Goal: Navigation & Orientation: Find specific page/section

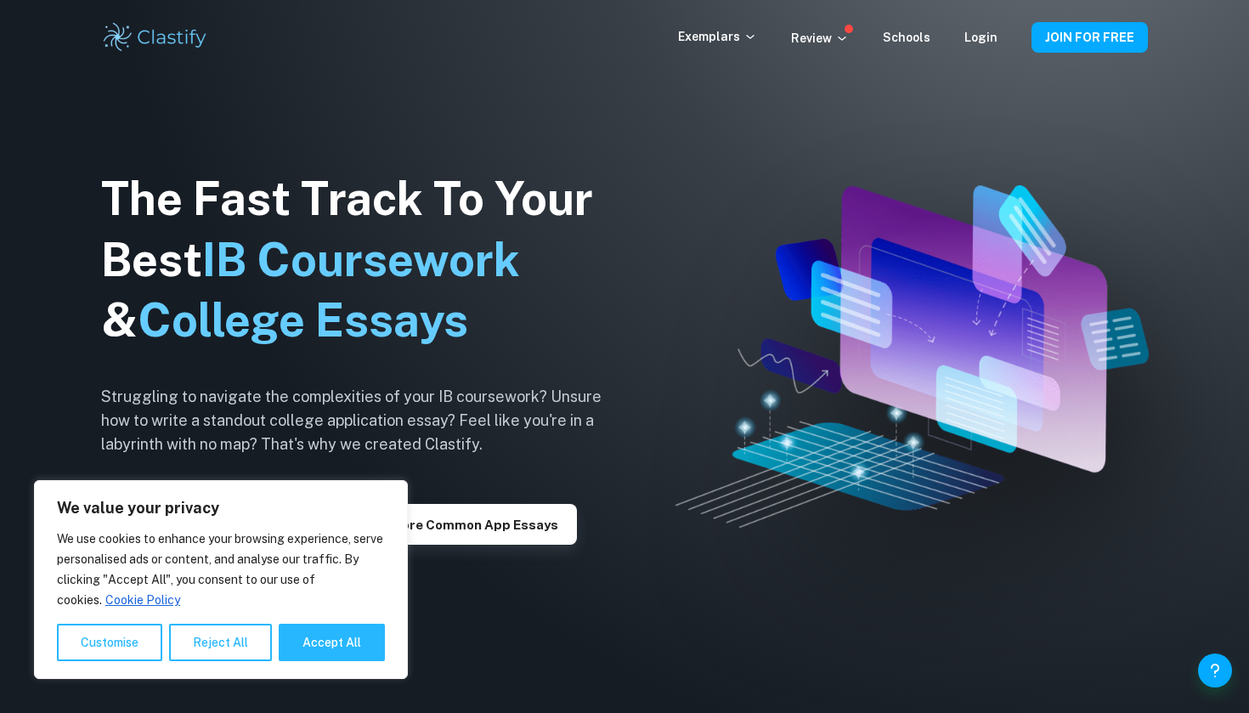
click at [302, 662] on div "We value your privacy We use cookies to enhance your browsing experience, serve…" at bounding box center [221, 579] width 374 height 199
click at [306, 654] on button "Accept All" at bounding box center [332, 642] width 106 height 37
checkbox input "true"
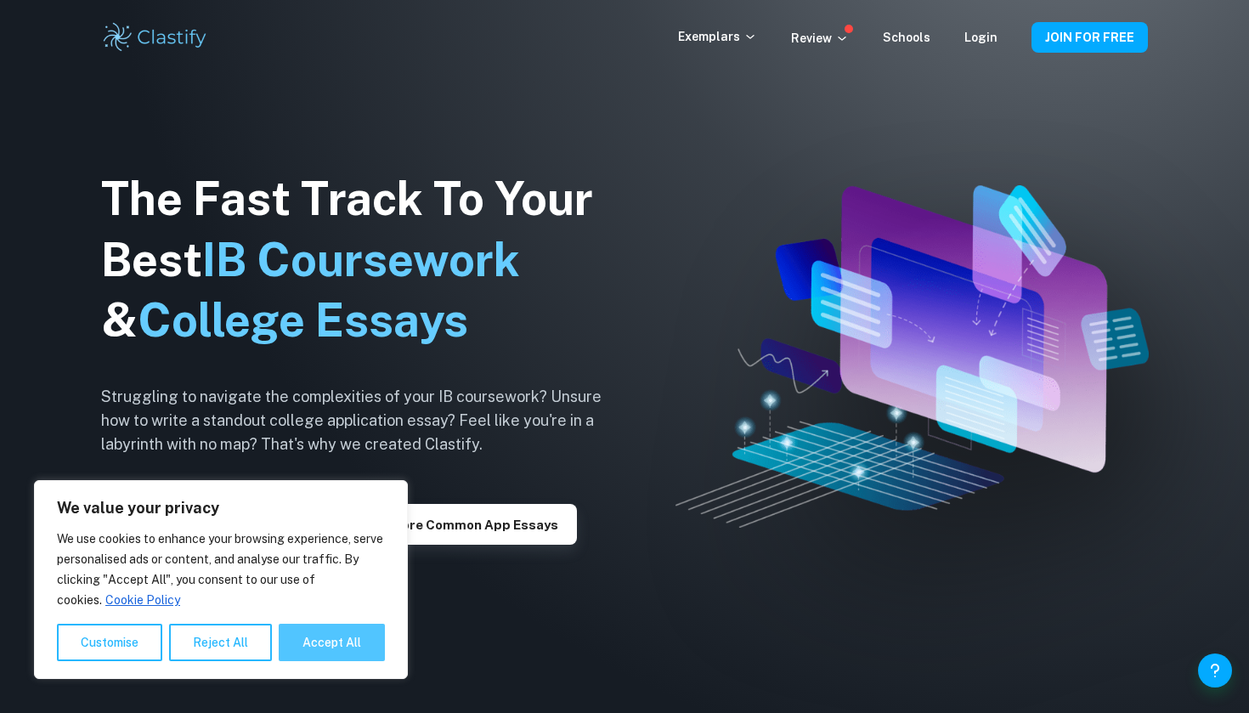
checkbox input "true"
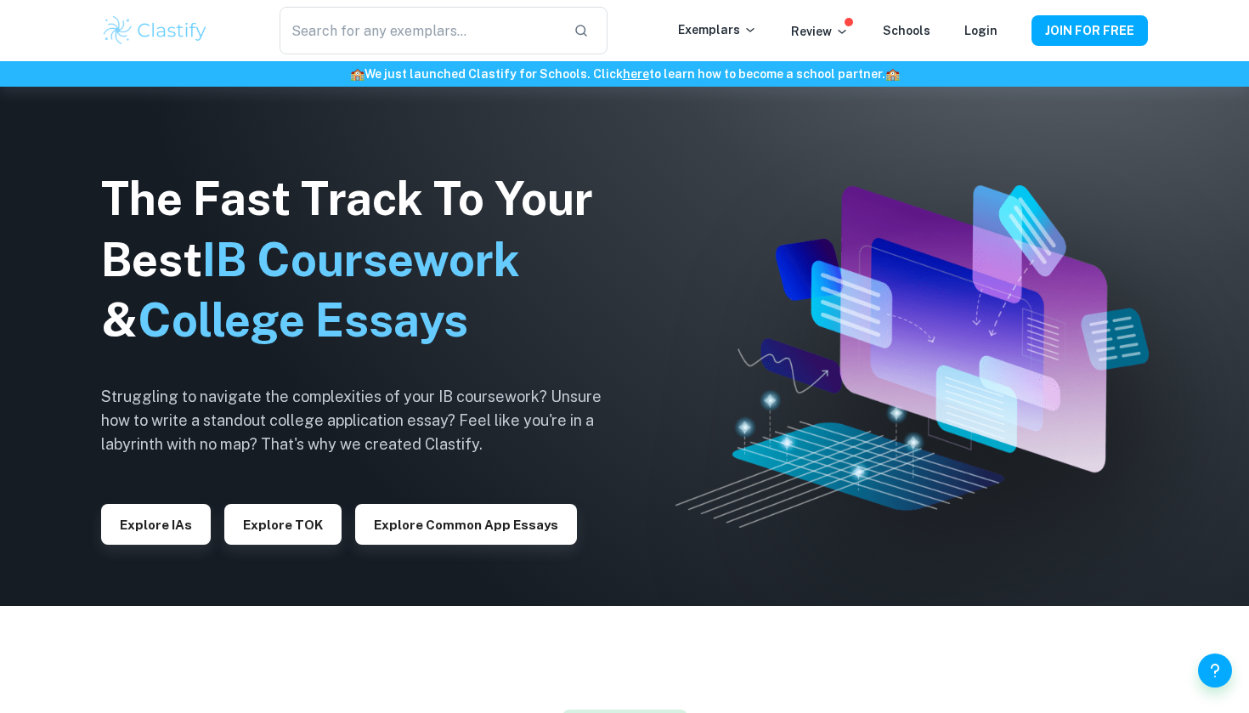
scroll to position [109, 0]
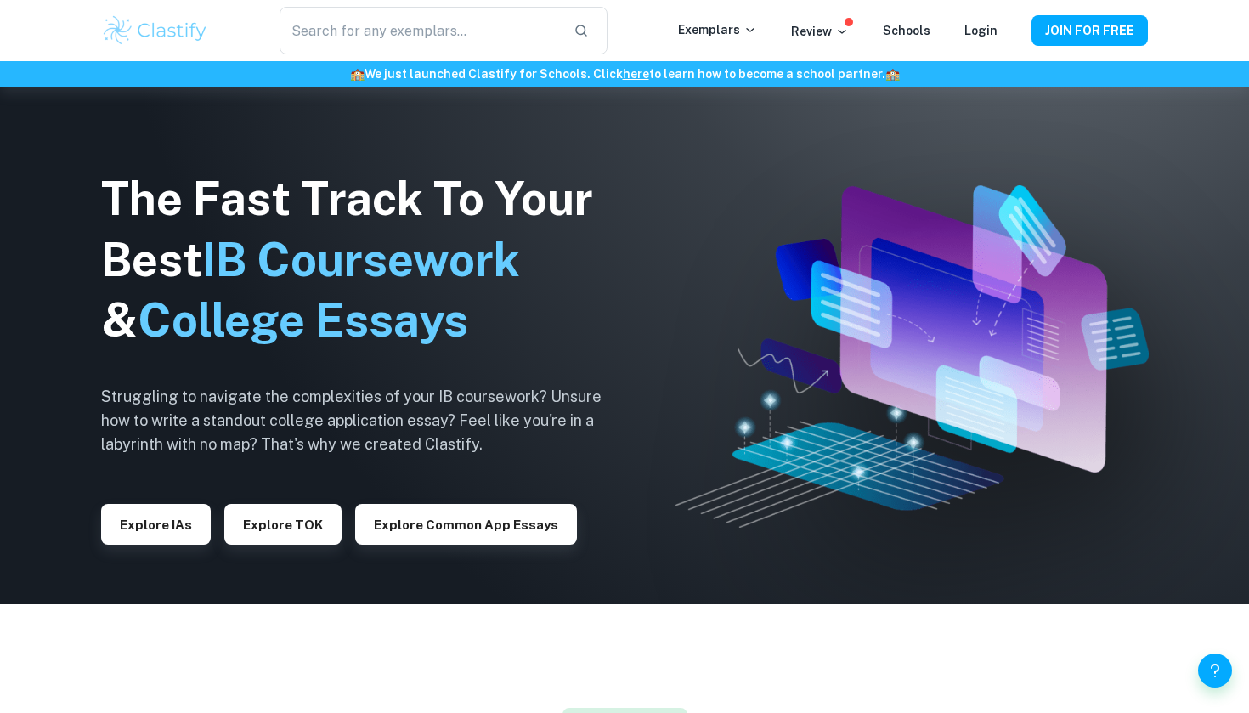
click at [1189, 113] on img at bounding box center [624, 356] width 1249 height 713
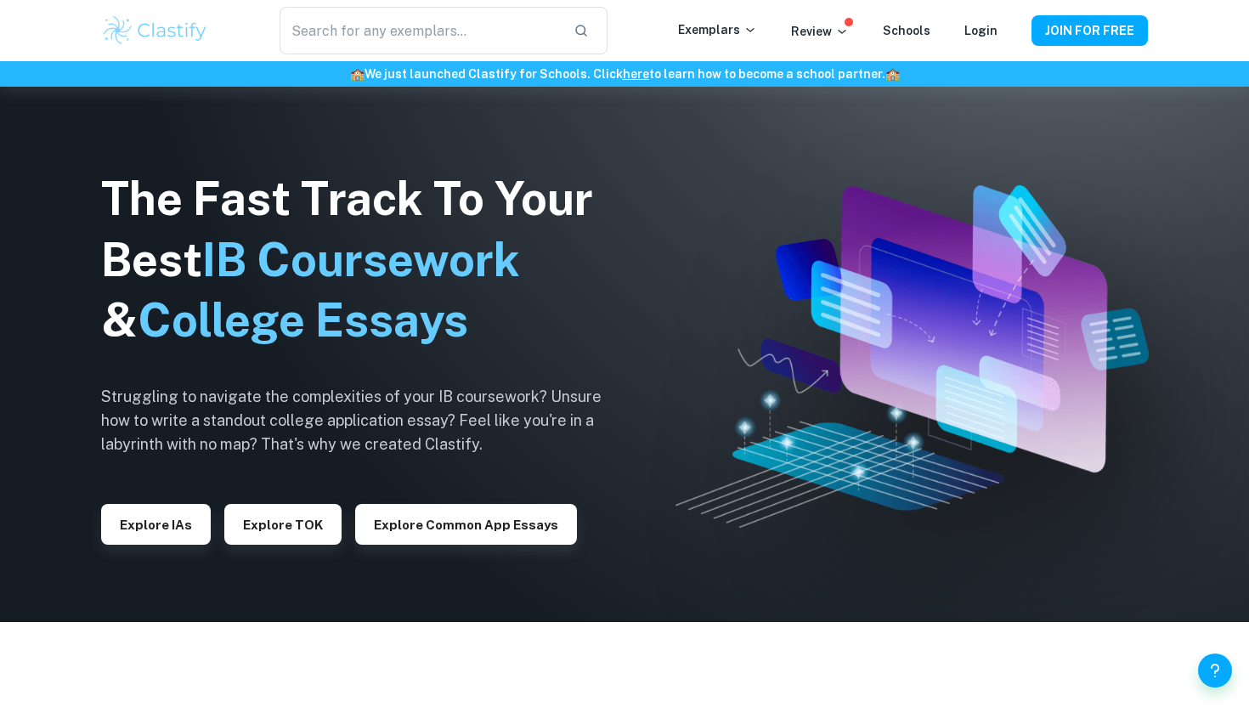
scroll to position [85, 0]
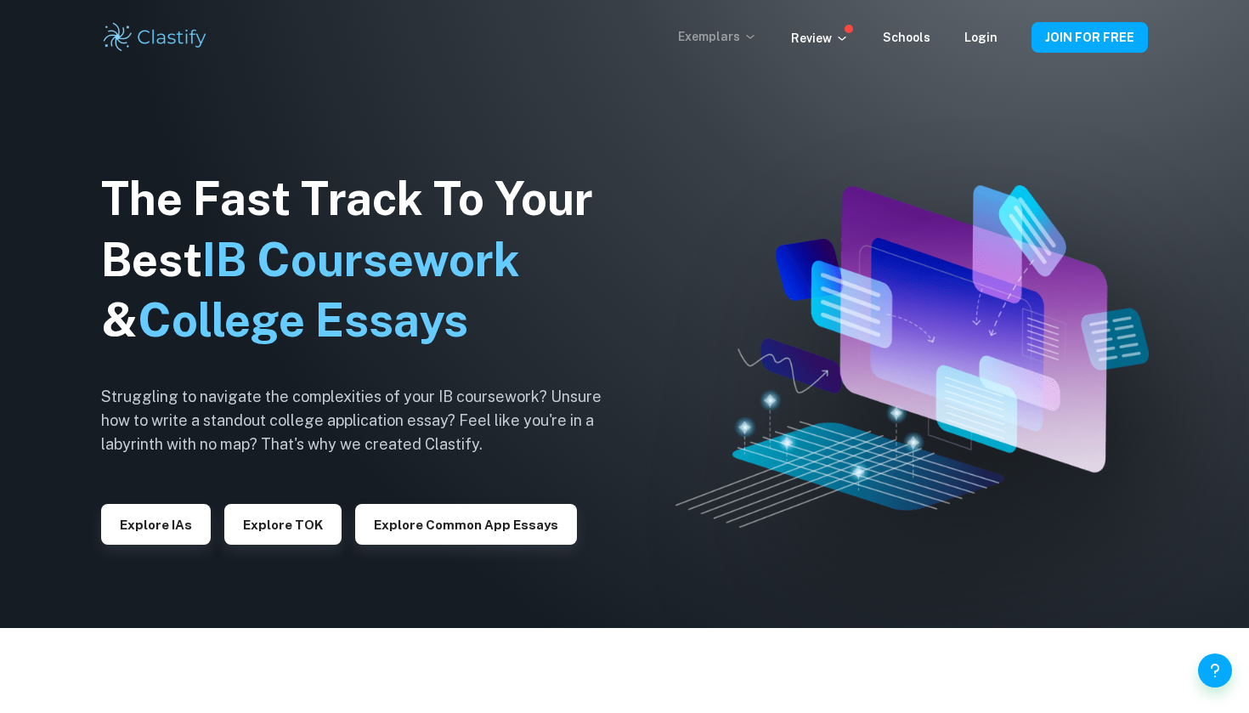
click at [742, 44] on p "Exemplars" at bounding box center [717, 36] width 79 height 19
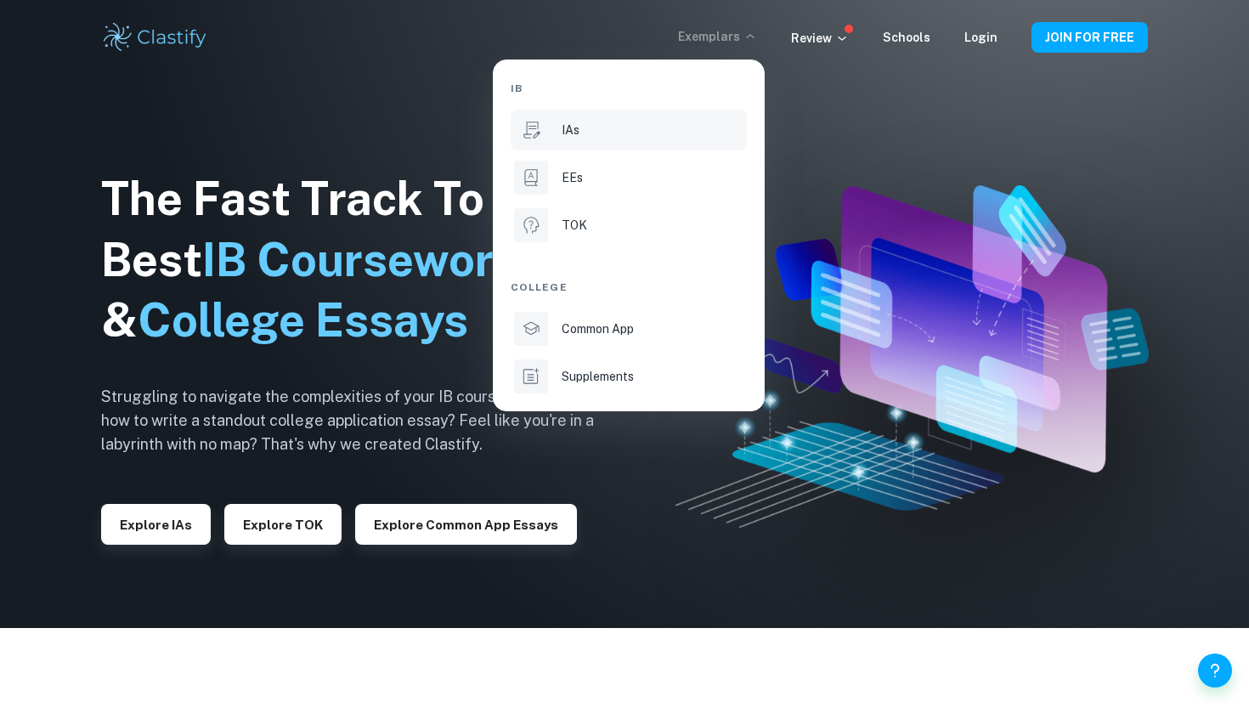
click at [578, 140] on li "IAs" at bounding box center [629, 130] width 236 height 41
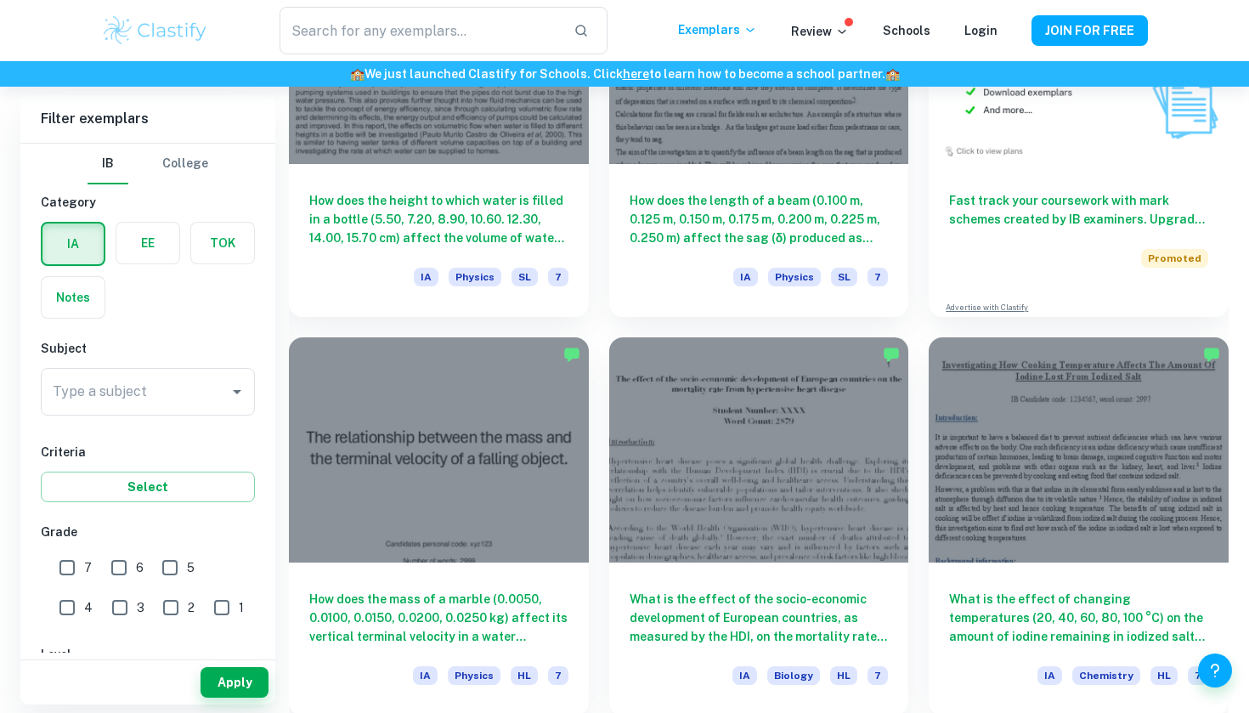
scroll to position [5568, 0]
